Goal: Find specific page/section: Find specific page/section

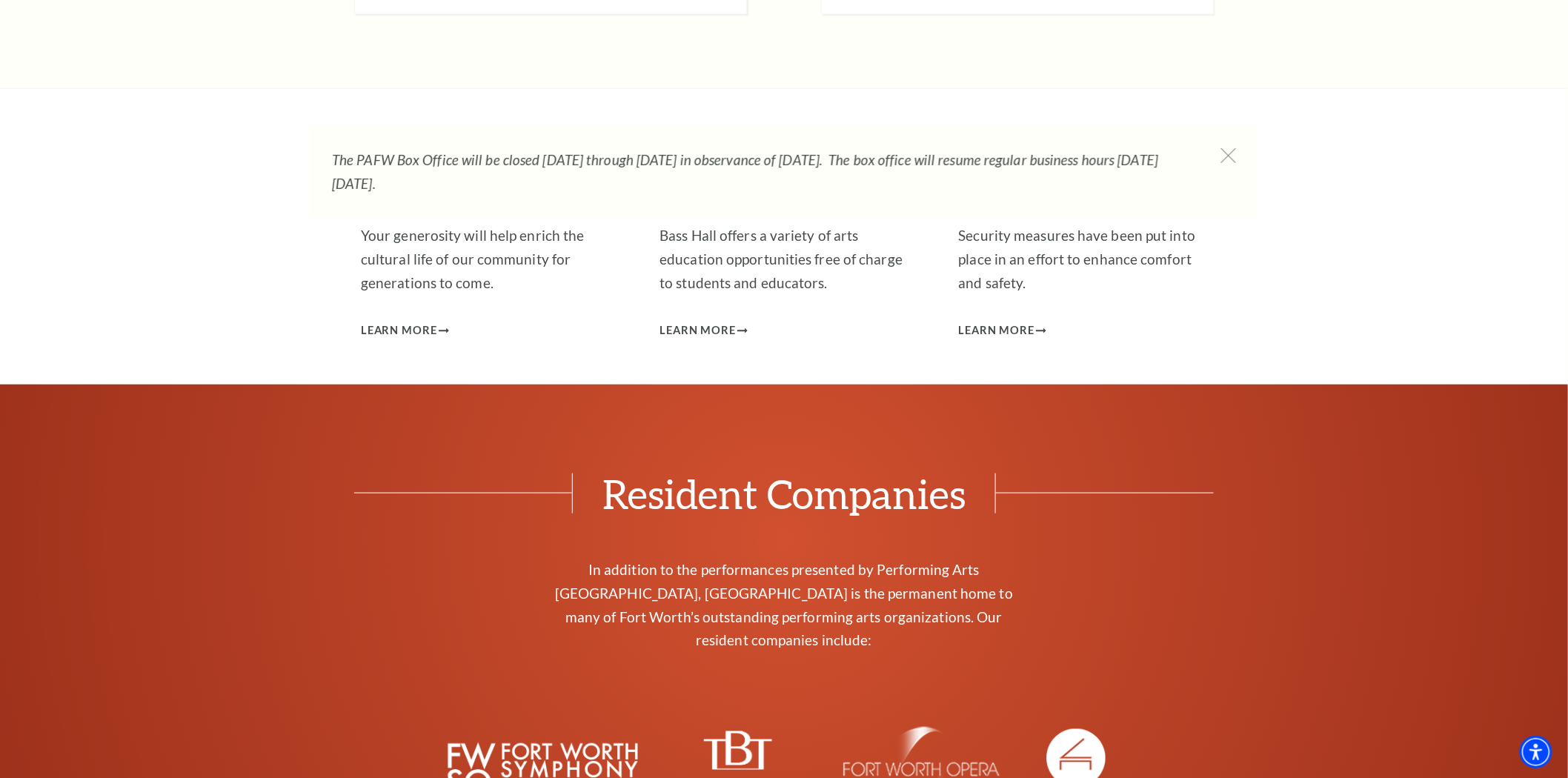
scroll to position [5143, 0]
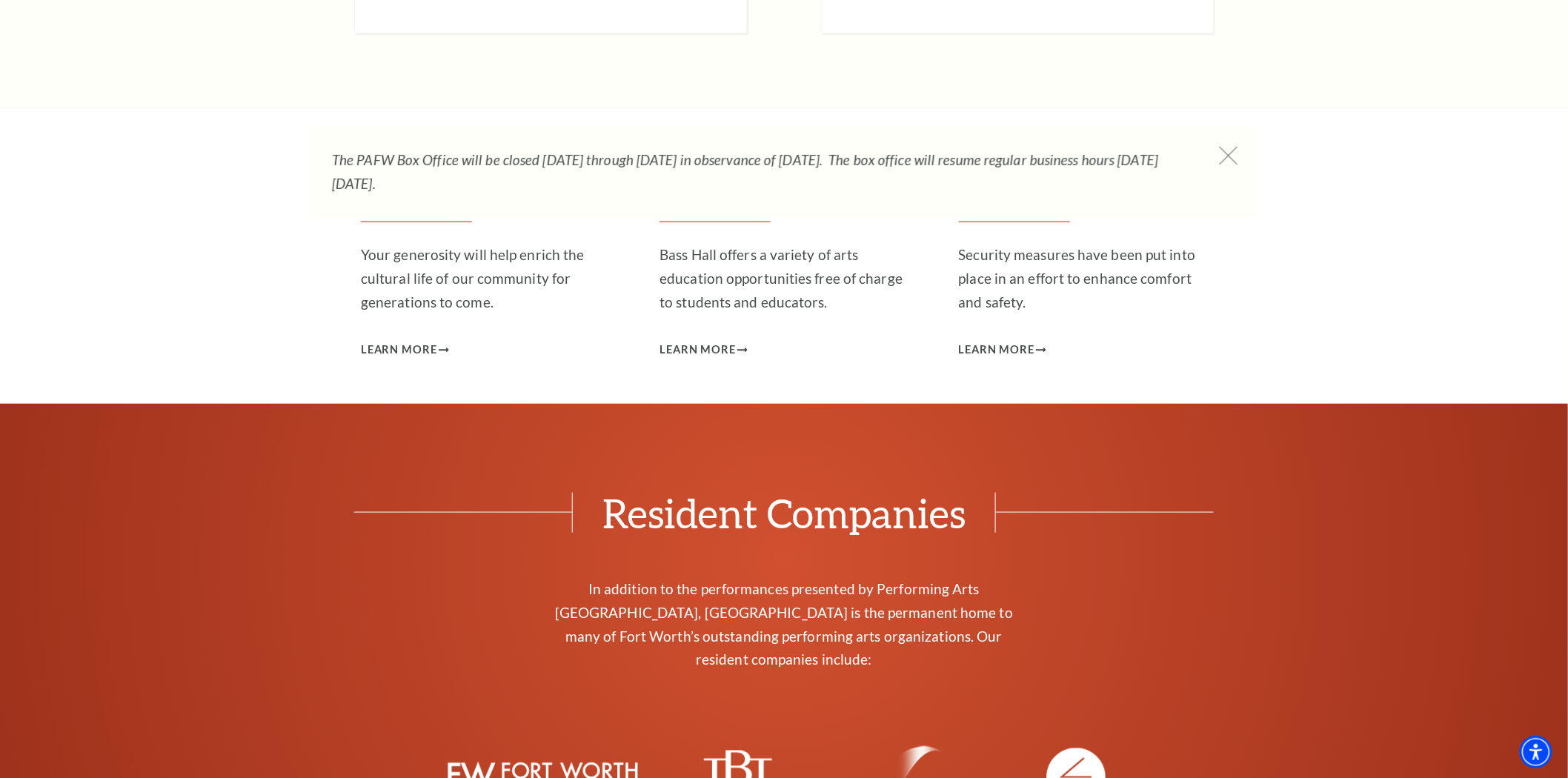
click at [1230, 161] on icon at bounding box center [1228, 155] width 19 height 19
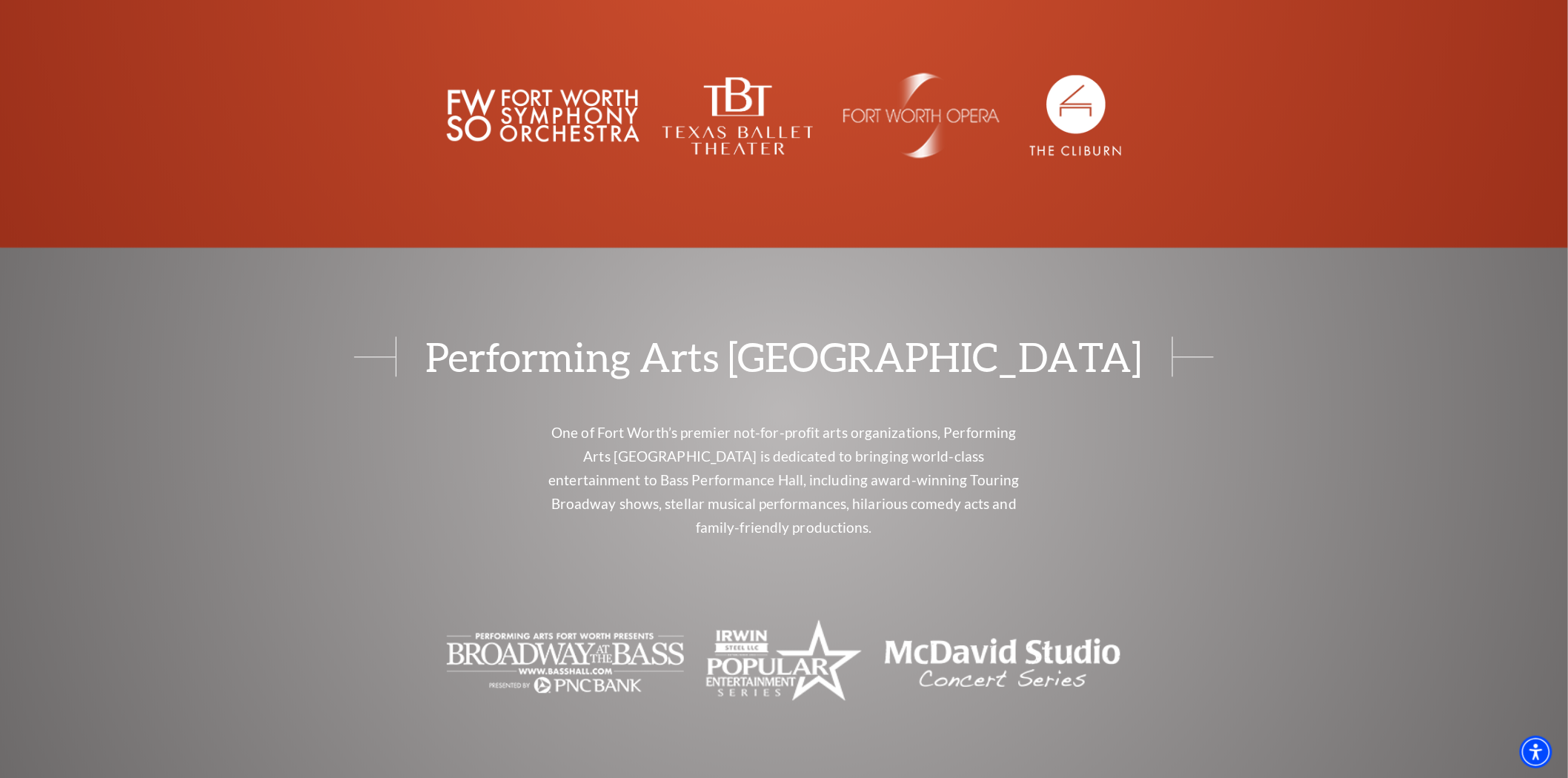
scroll to position [5884, 0]
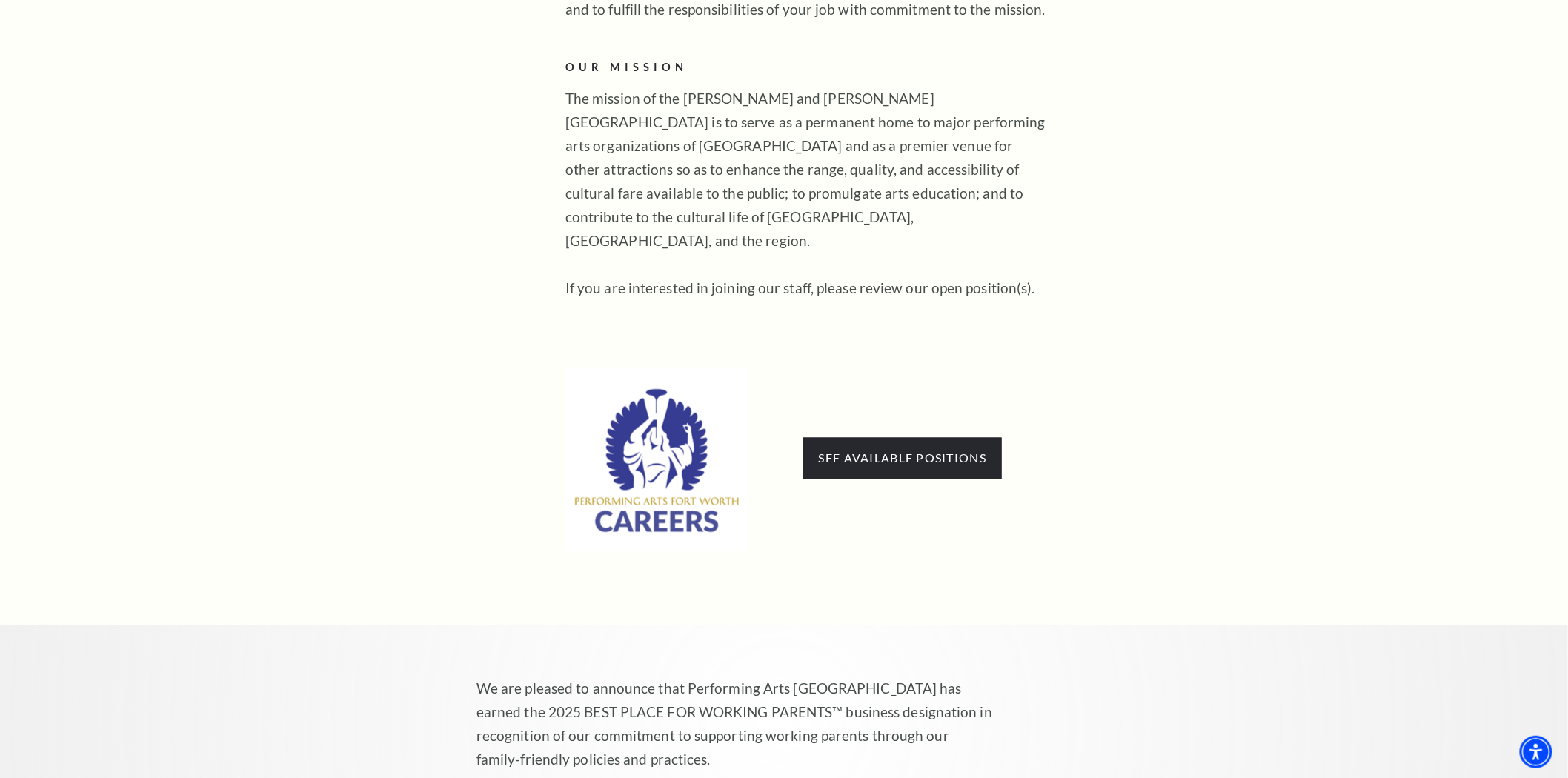
scroll to position [741, 0]
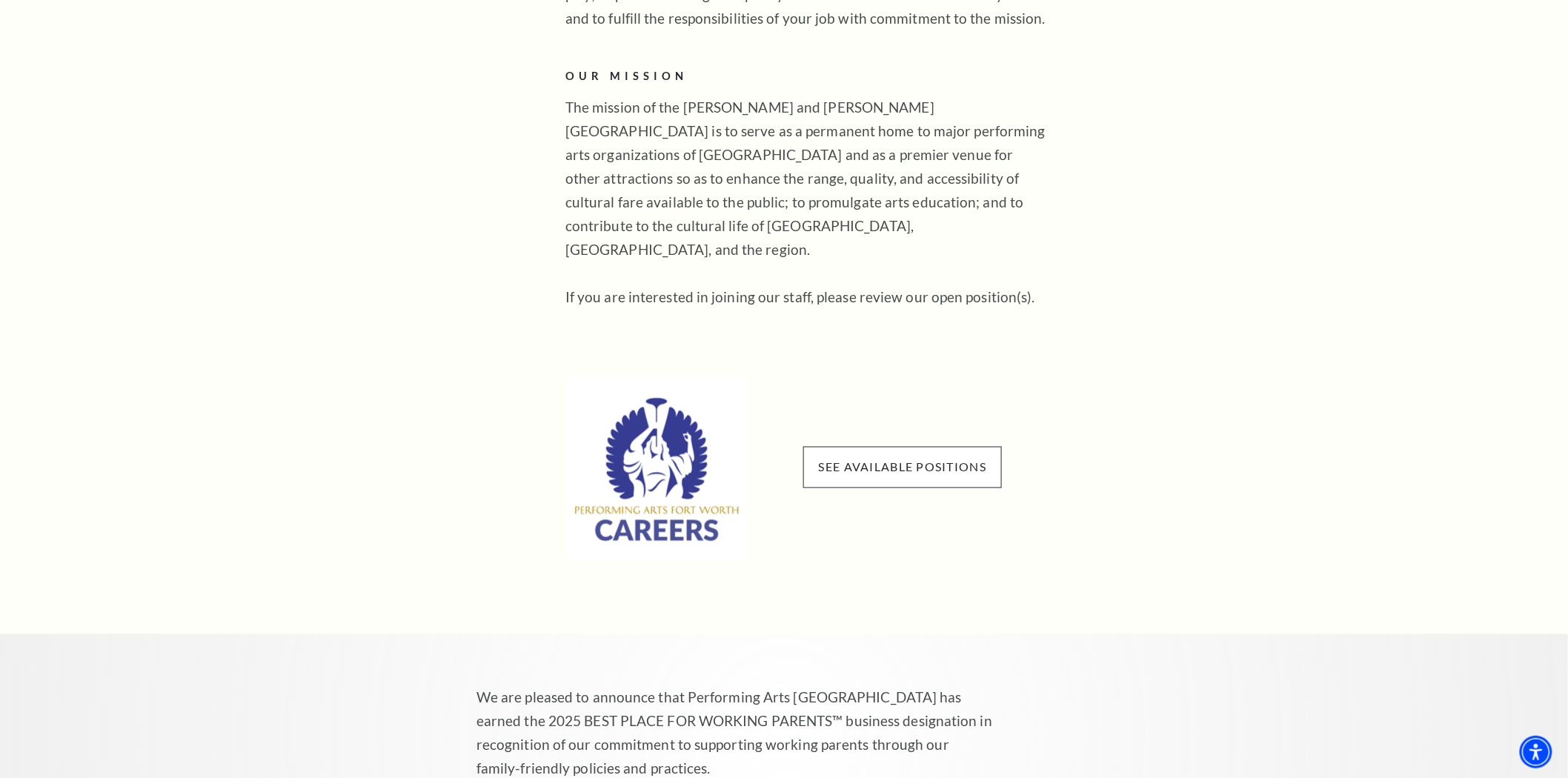
click at [912, 450] on span "See available positions" at bounding box center [902, 468] width 198 height 41
click at [907, 460] on link "See available positions" at bounding box center [903, 468] width 168 height 14
